Goal: Transaction & Acquisition: Purchase product/service

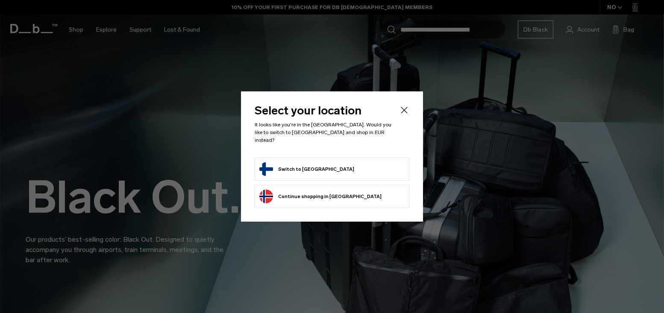
drag, startPoint x: 304, startPoint y: 172, endPoint x: 299, endPoint y: 172, distance: 4.7
click at [299, 172] on button "Switch to Finland" at bounding box center [306, 169] width 95 height 14
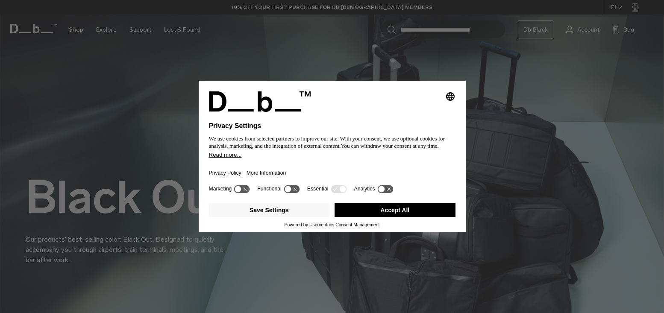
click at [389, 213] on button "Accept All" at bounding box center [394, 210] width 121 height 14
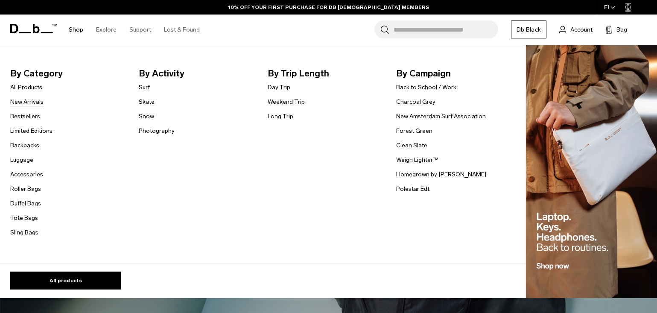
click at [35, 103] on link "New Arrivals" at bounding box center [26, 101] width 33 height 9
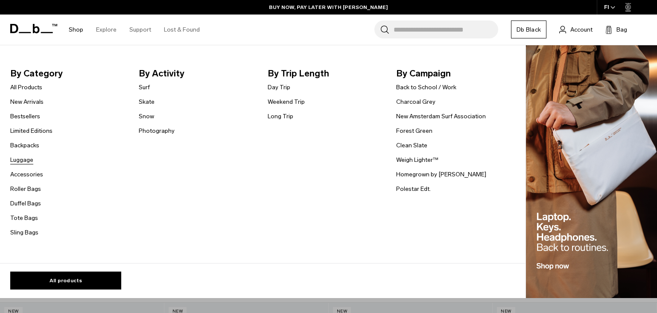
click at [26, 160] on link "Luggage" at bounding box center [21, 159] width 23 height 9
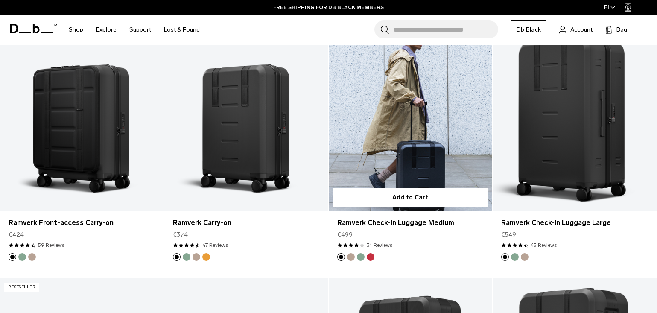
scroll to position [647, 0]
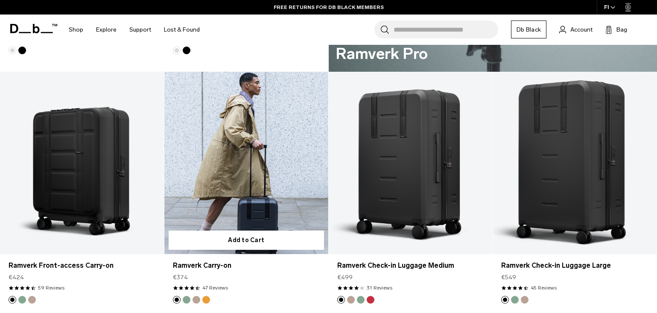
click at [246, 146] on link "Ramverk Carry-on" at bounding box center [246, 163] width 164 height 182
